Goal: Task Accomplishment & Management: Complete application form

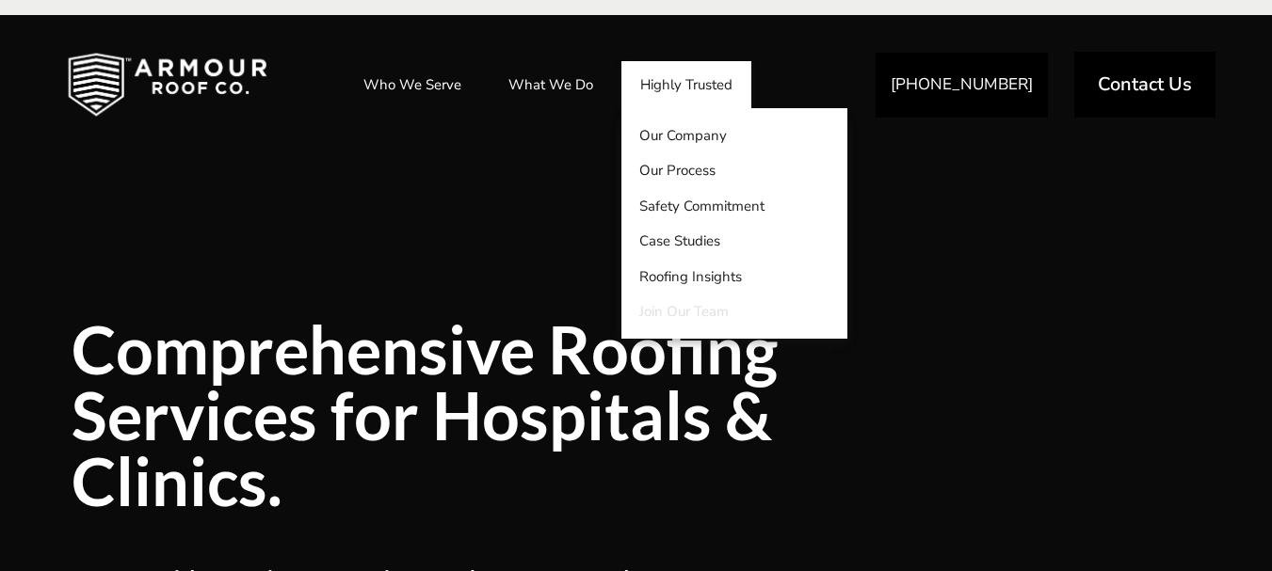
click at [698, 317] on link "Join Our Team" at bounding box center [734, 313] width 226 height 36
